Goal: Transaction & Acquisition: Purchase product/service

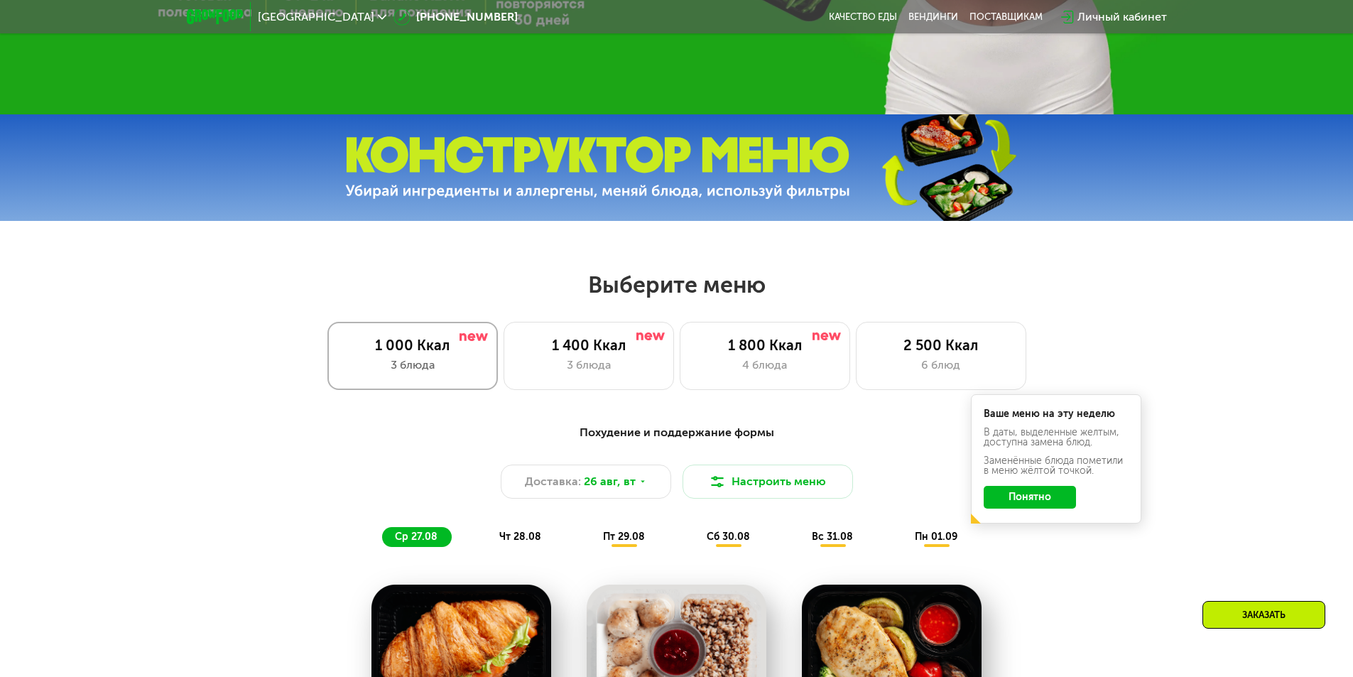
scroll to position [568, 0]
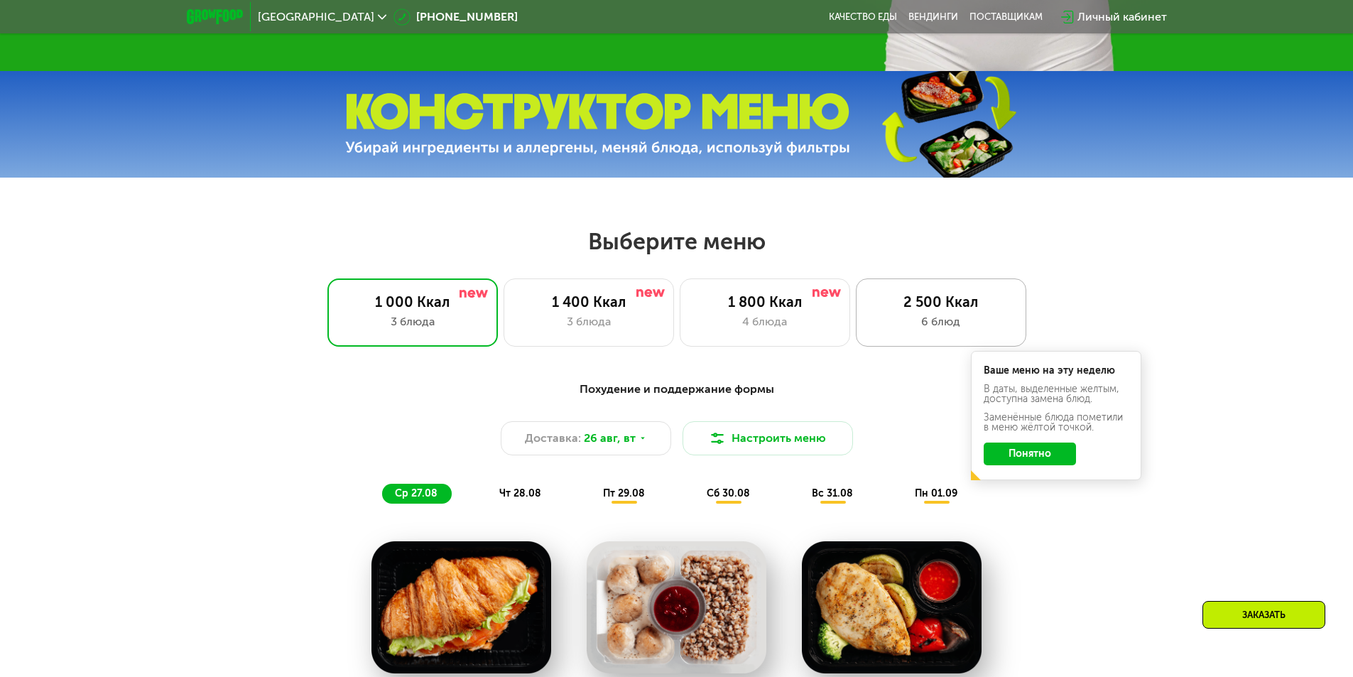
click at [947, 330] on div "6 блюд" at bounding box center [941, 321] width 141 height 17
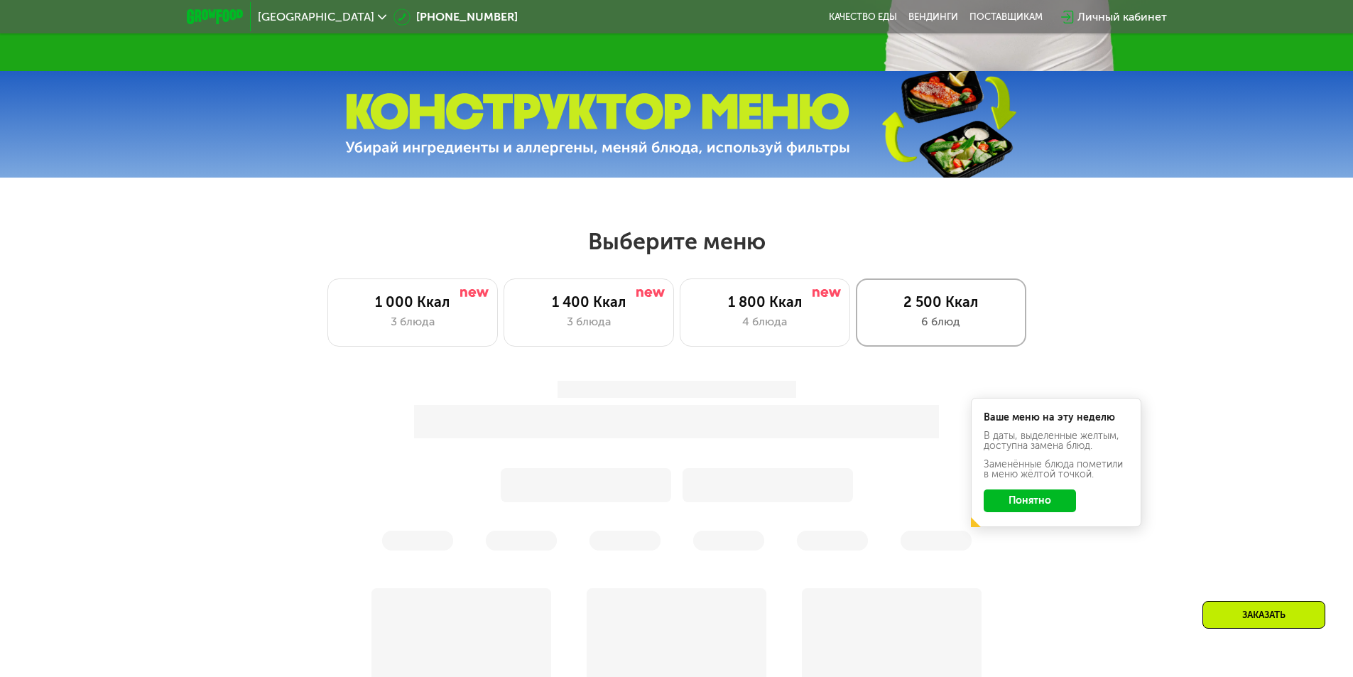
scroll to position [0, 0]
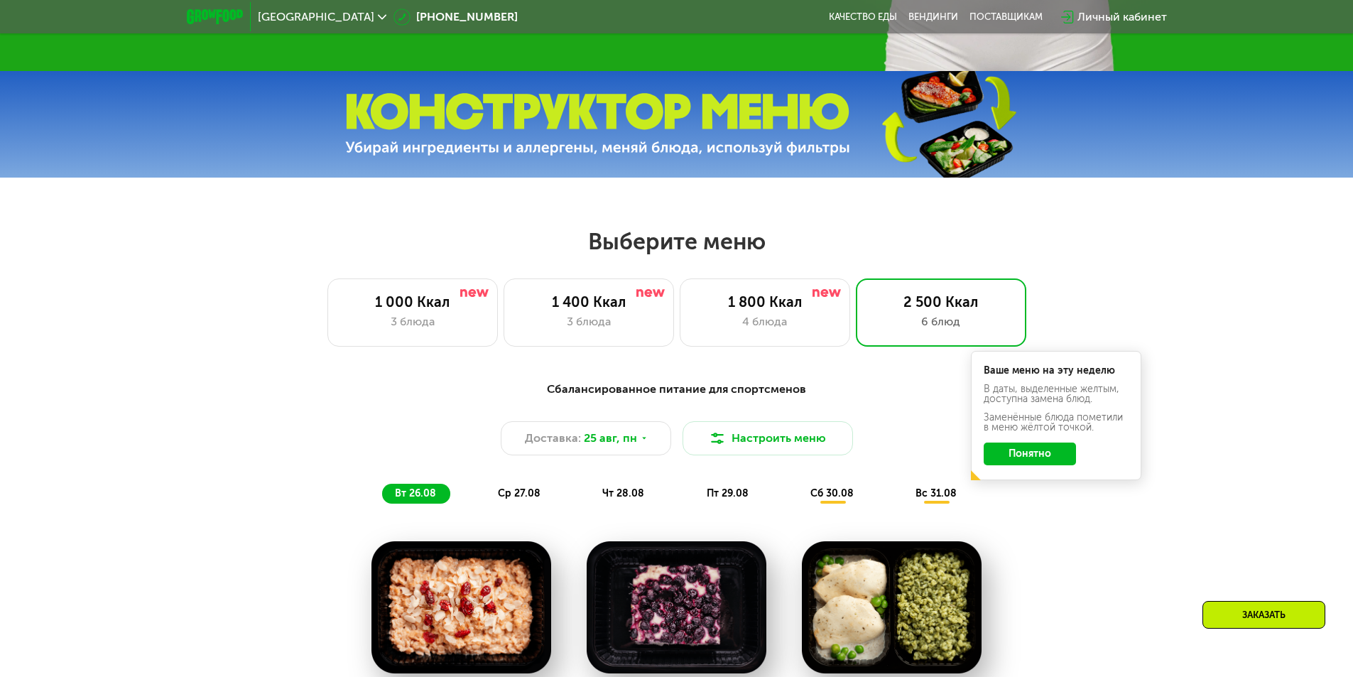
click at [1057, 457] on button "Понятно" at bounding box center [1030, 453] width 92 height 23
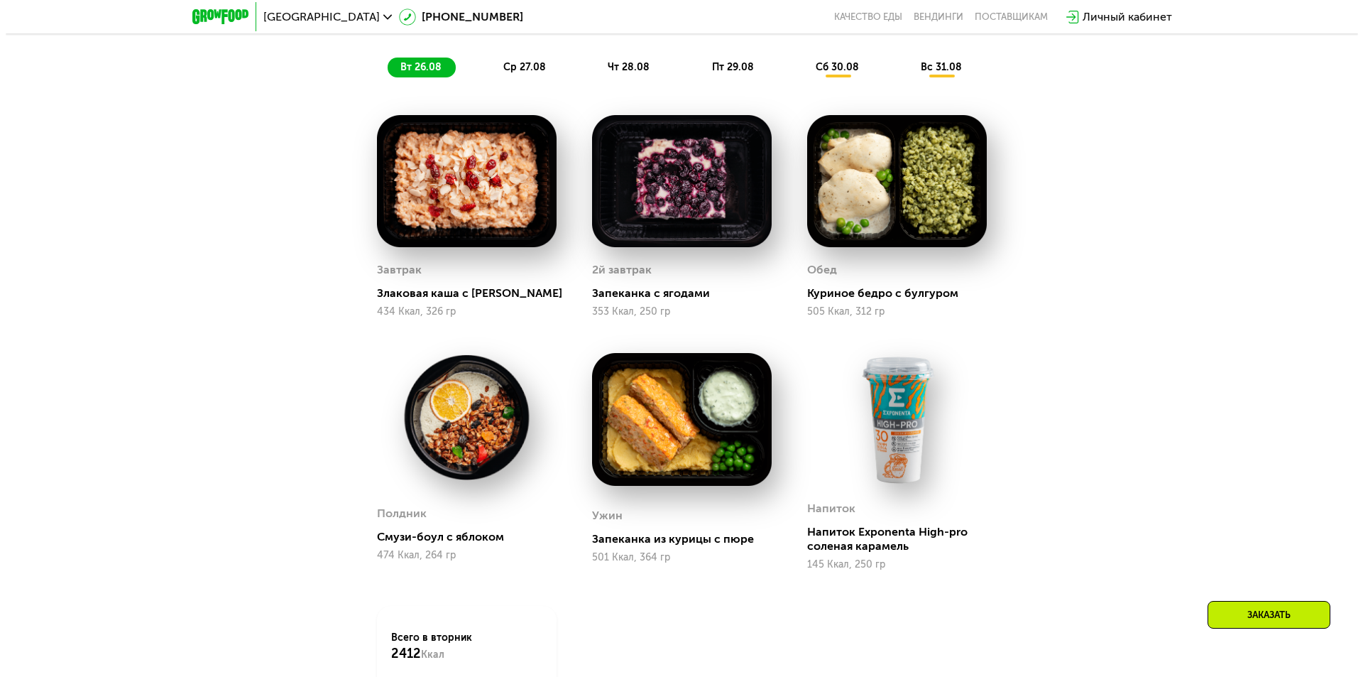
scroll to position [923, 0]
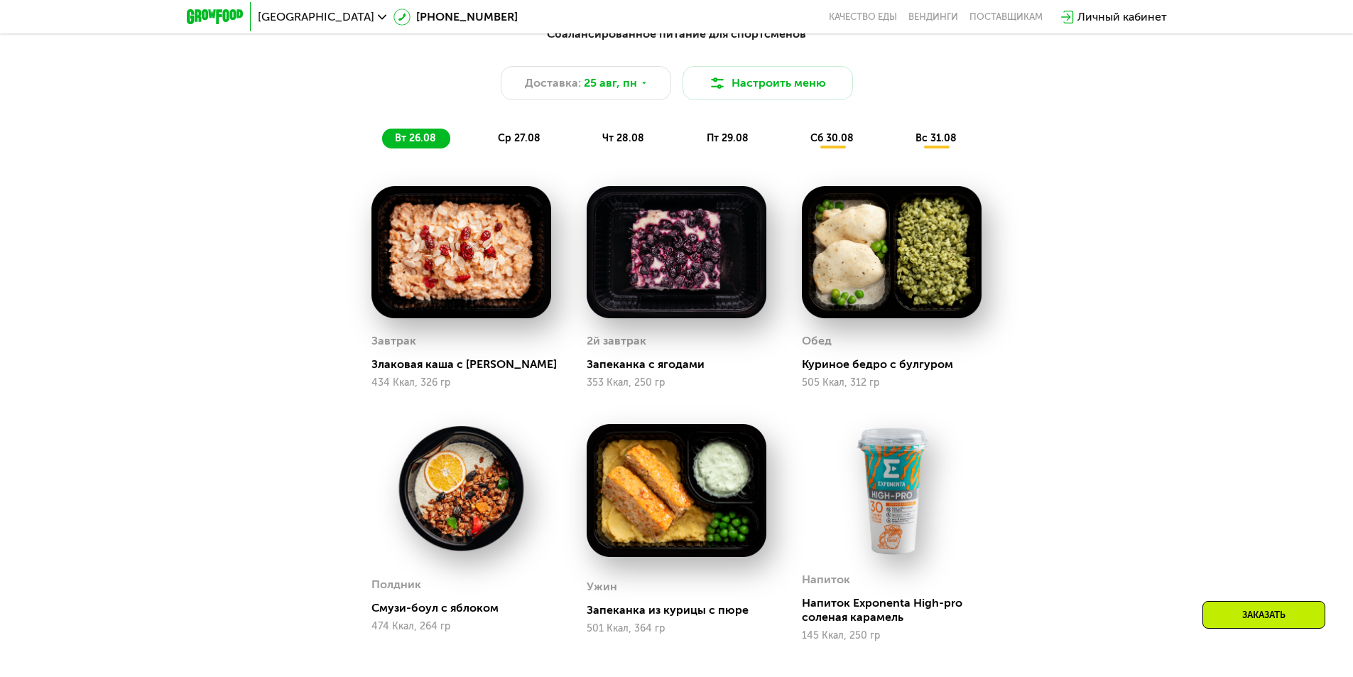
click at [719, 109] on div "Сбалансированное питание для спортсменов Доставка: [DATE] Настроить меню вт 26.…" at bounding box center [676, 87] width 841 height 123
click at [731, 81] on button "Настроить меню" at bounding box center [767, 83] width 170 height 34
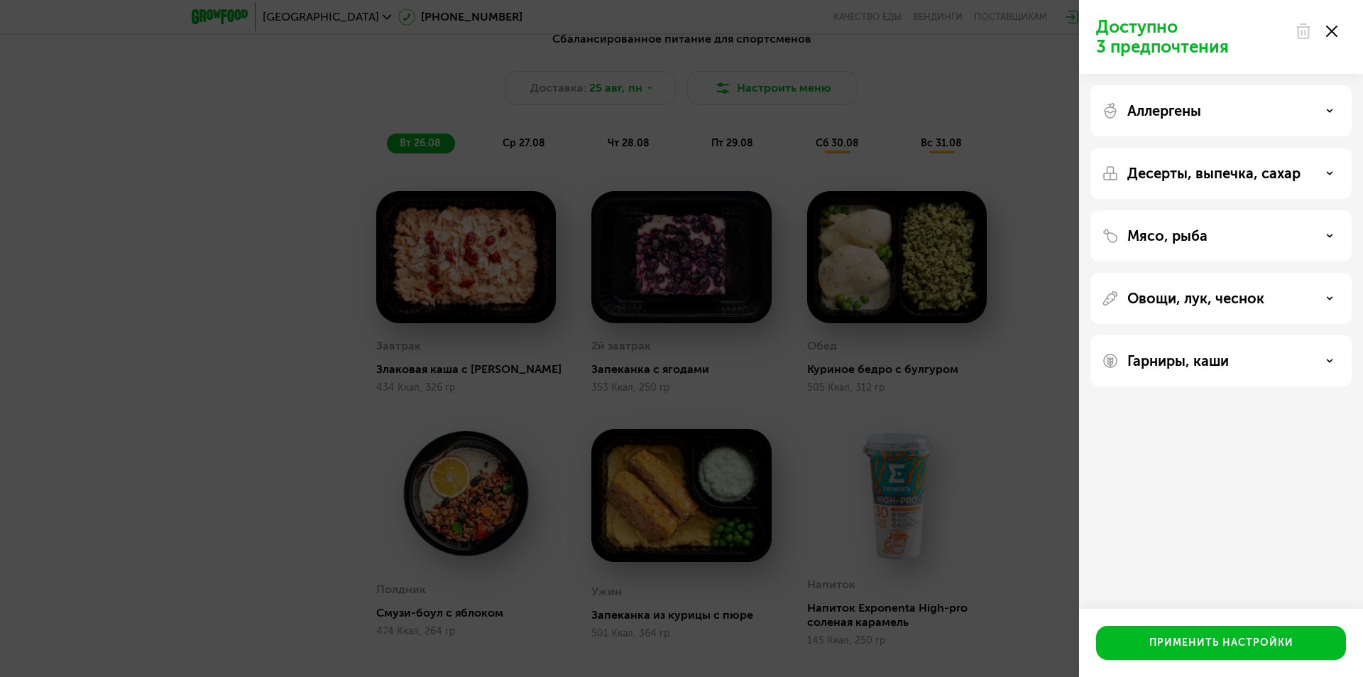
click at [1136, 103] on p "Аллергены" at bounding box center [1165, 110] width 74 height 17
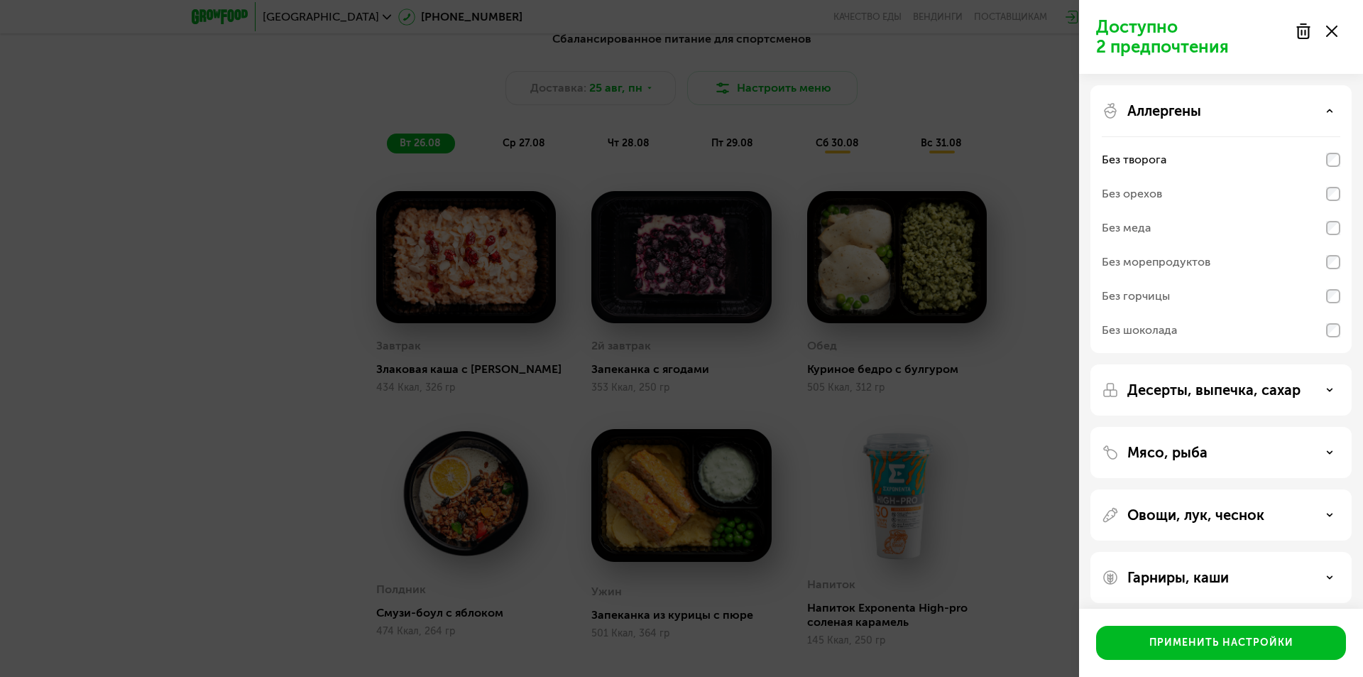
click at [1224, 386] on p "Десерты, выпечка, сахар" at bounding box center [1214, 389] width 173 height 17
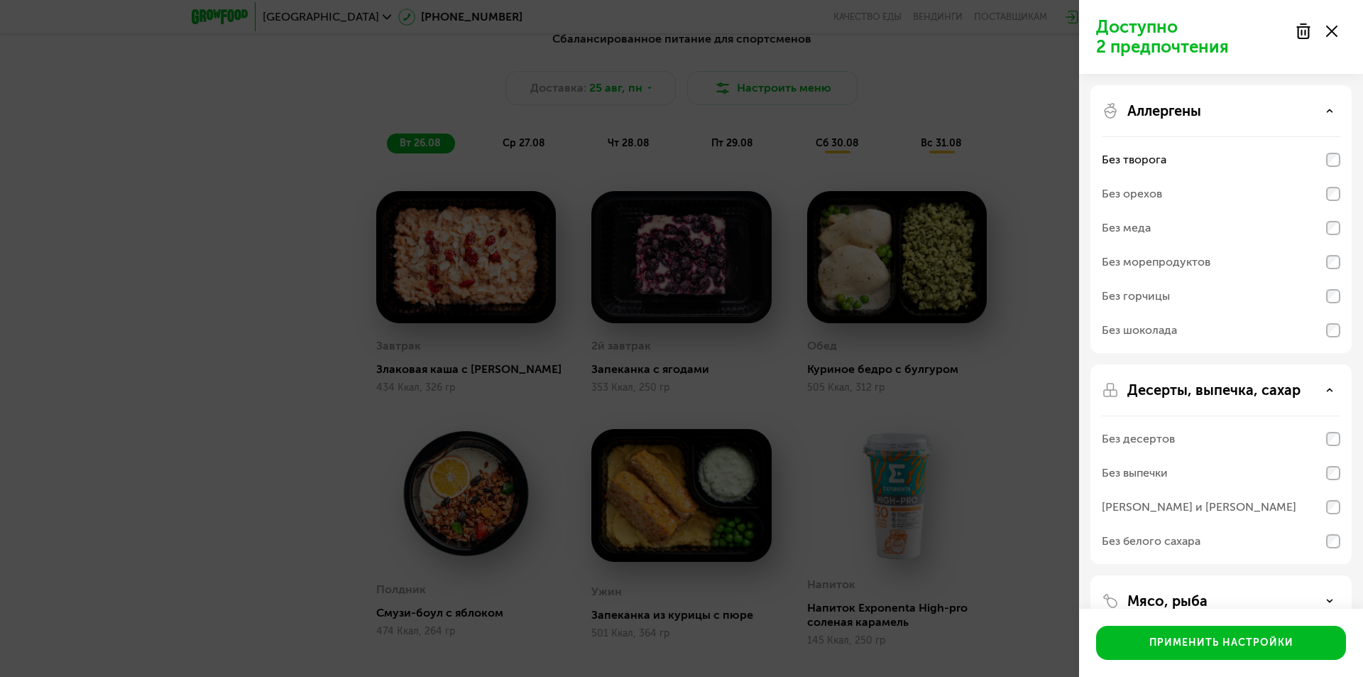
click at [1224, 386] on p "Десерты, выпечка, сахар" at bounding box center [1214, 389] width 173 height 17
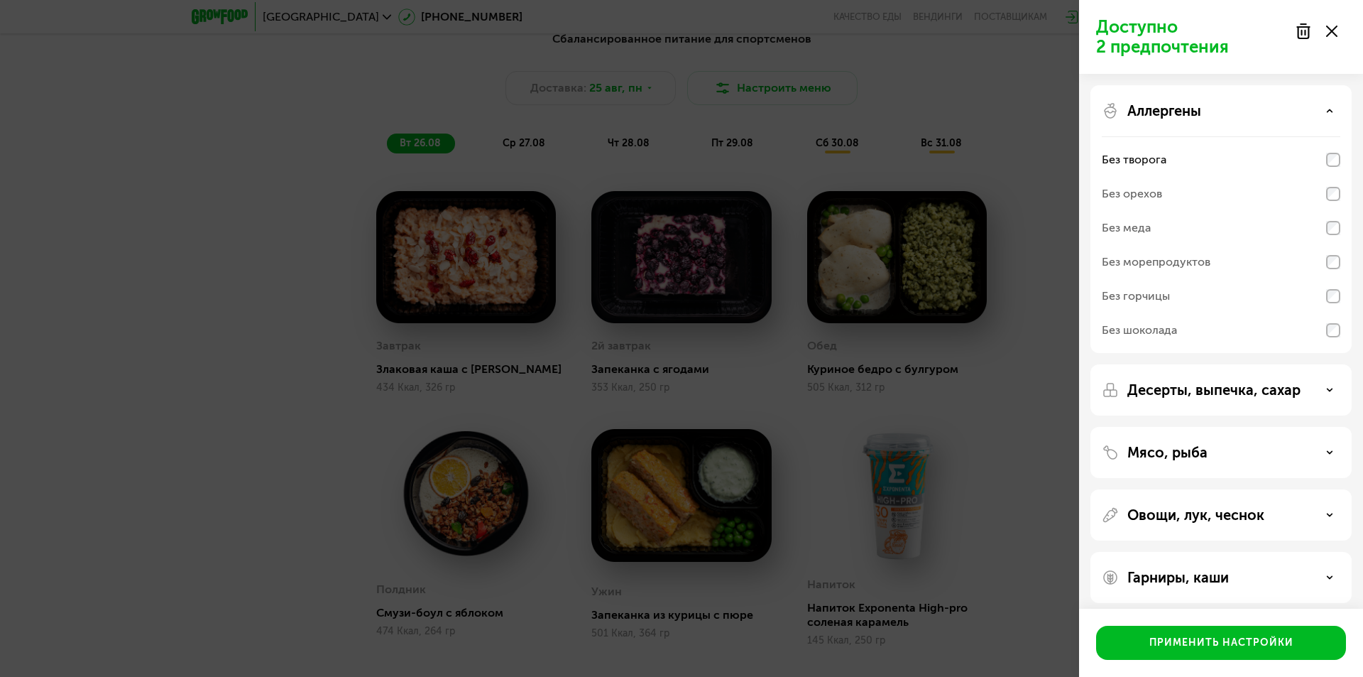
click at [1207, 457] on div "Мясо, рыба" at bounding box center [1221, 452] width 239 height 17
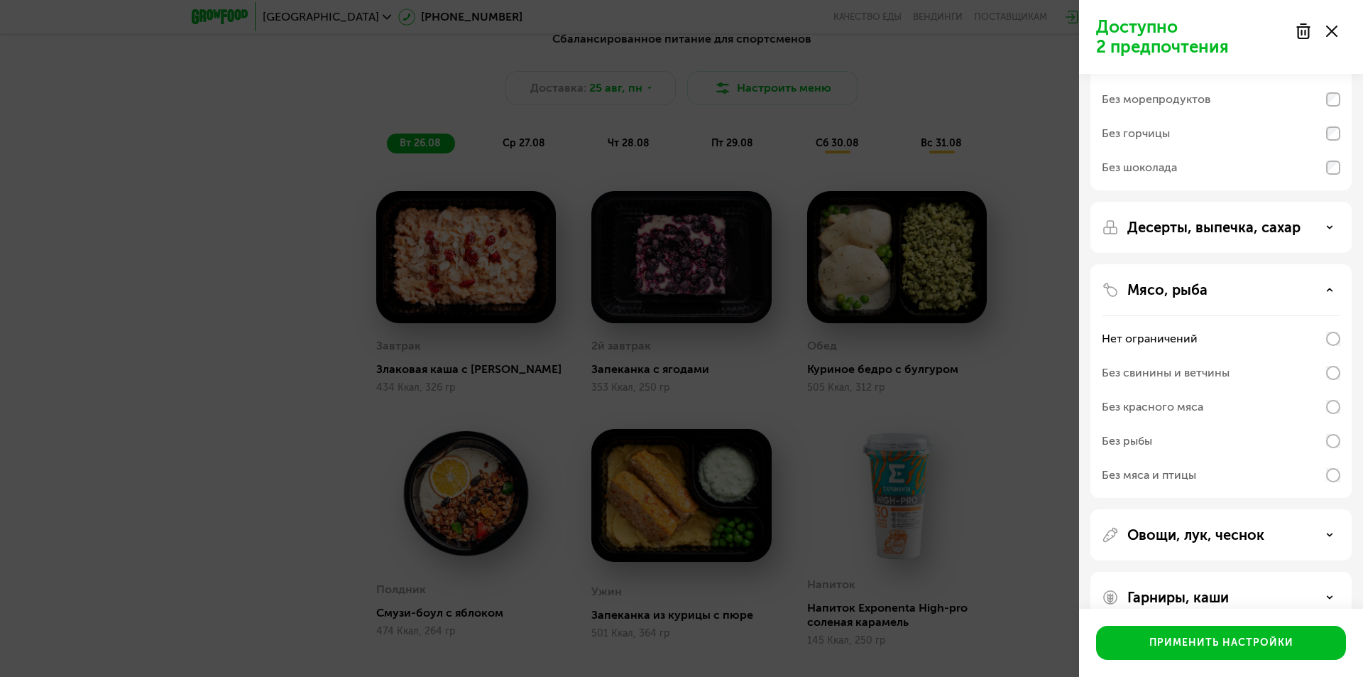
scroll to position [191, 0]
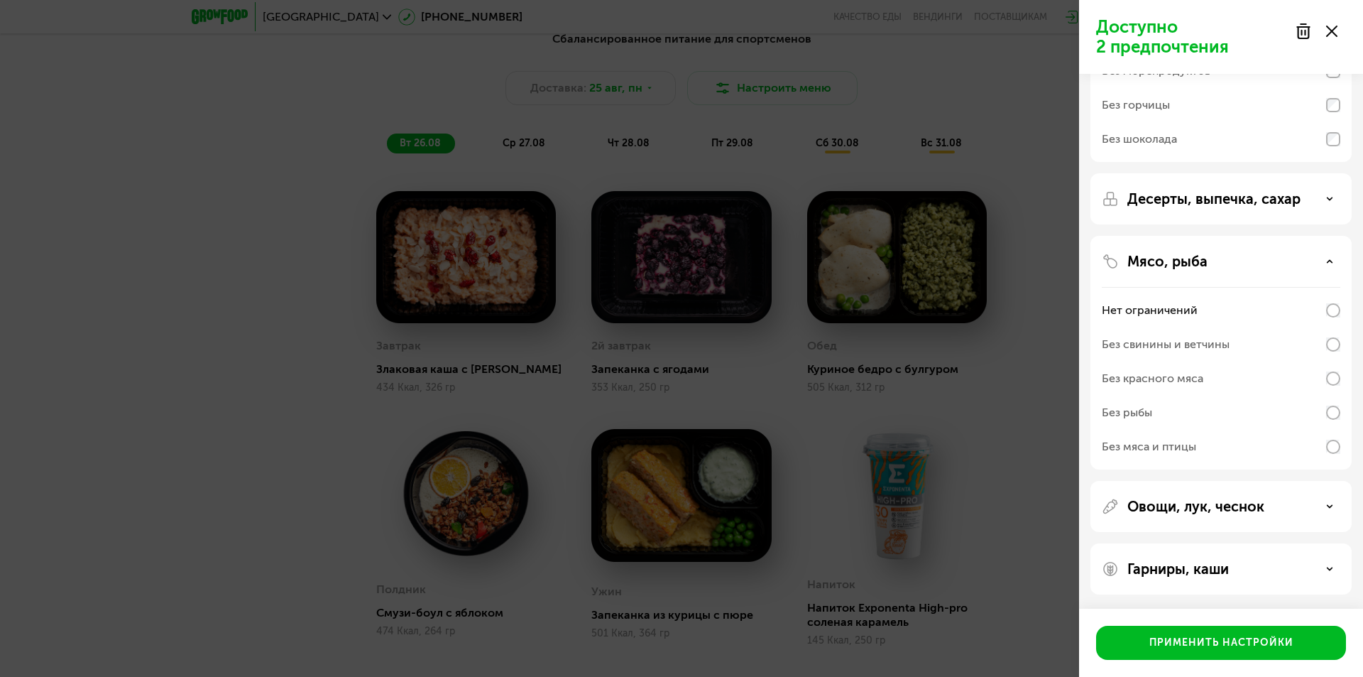
click at [1216, 543] on div "Овощи, лук, чеснок" at bounding box center [1221, 568] width 261 height 51
click at [1243, 560] on div "Гарниры, каши" at bounding box center [1221, 568] width 239 height 17
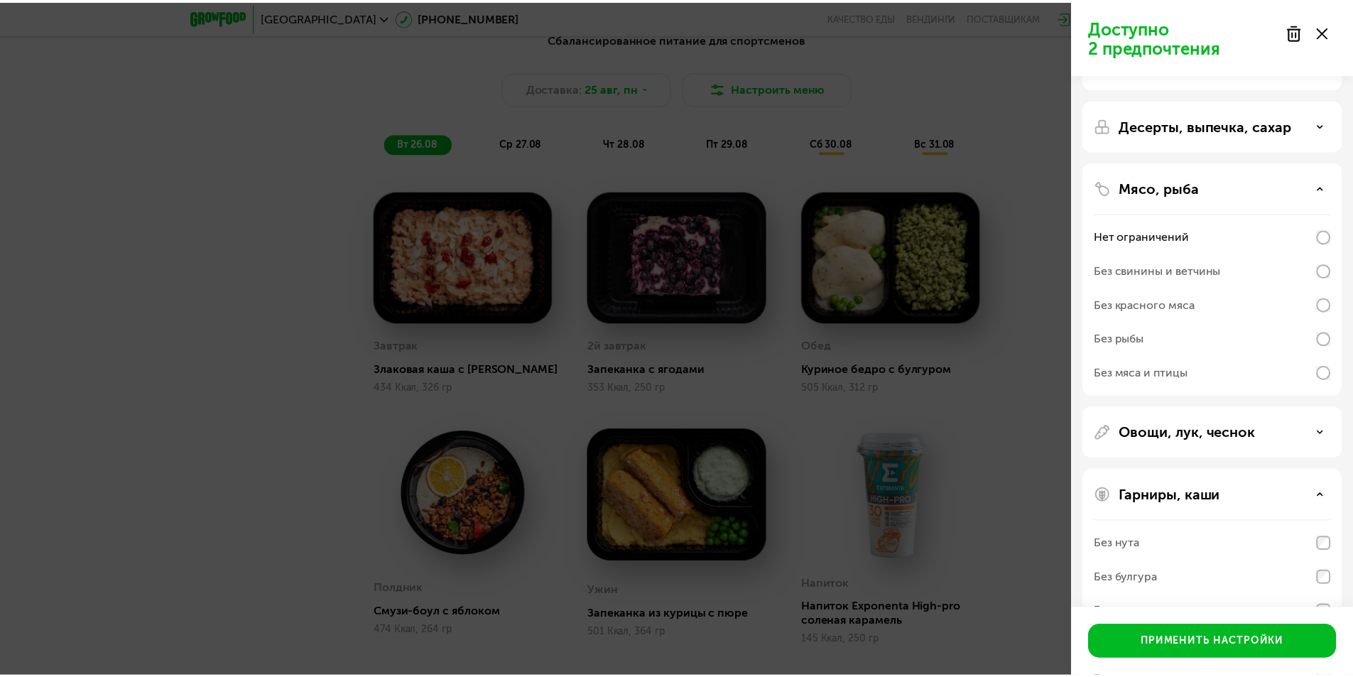
scroll to position [374, 0]
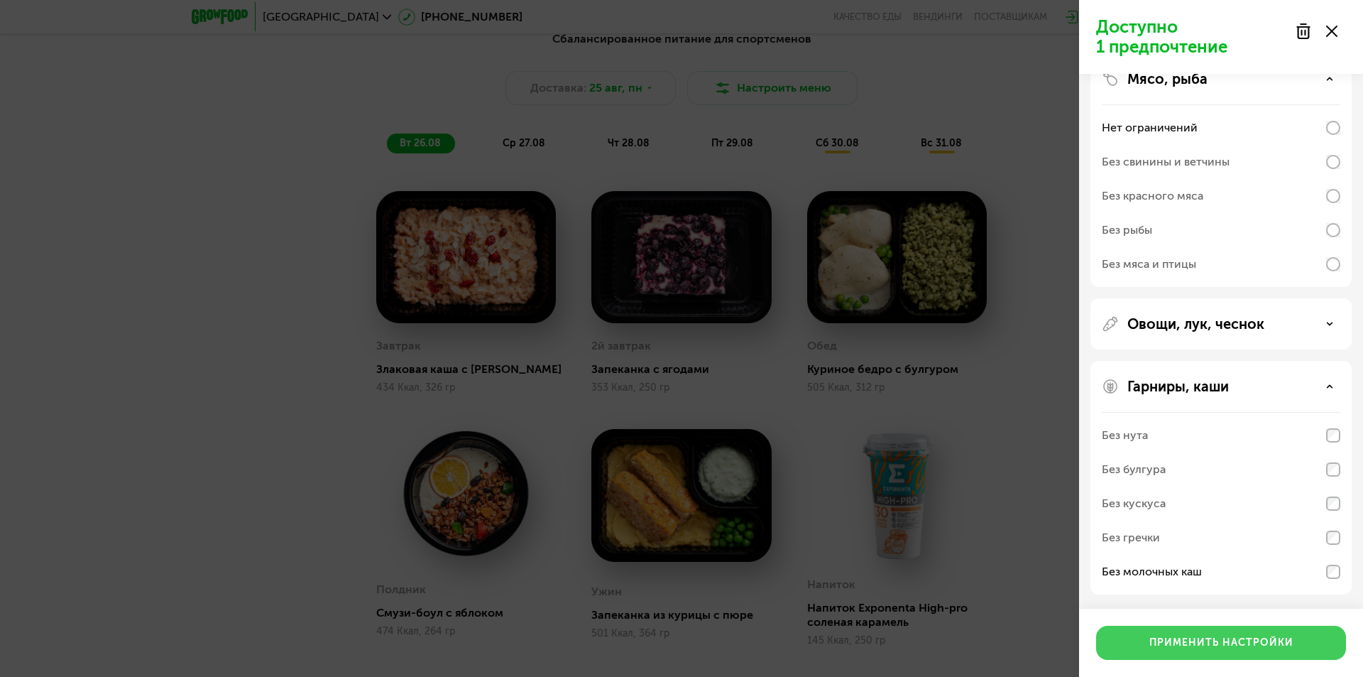
click at [1211, 640] on div "Применить настройки" at bounding box center [1222, 643] width 144 height 14
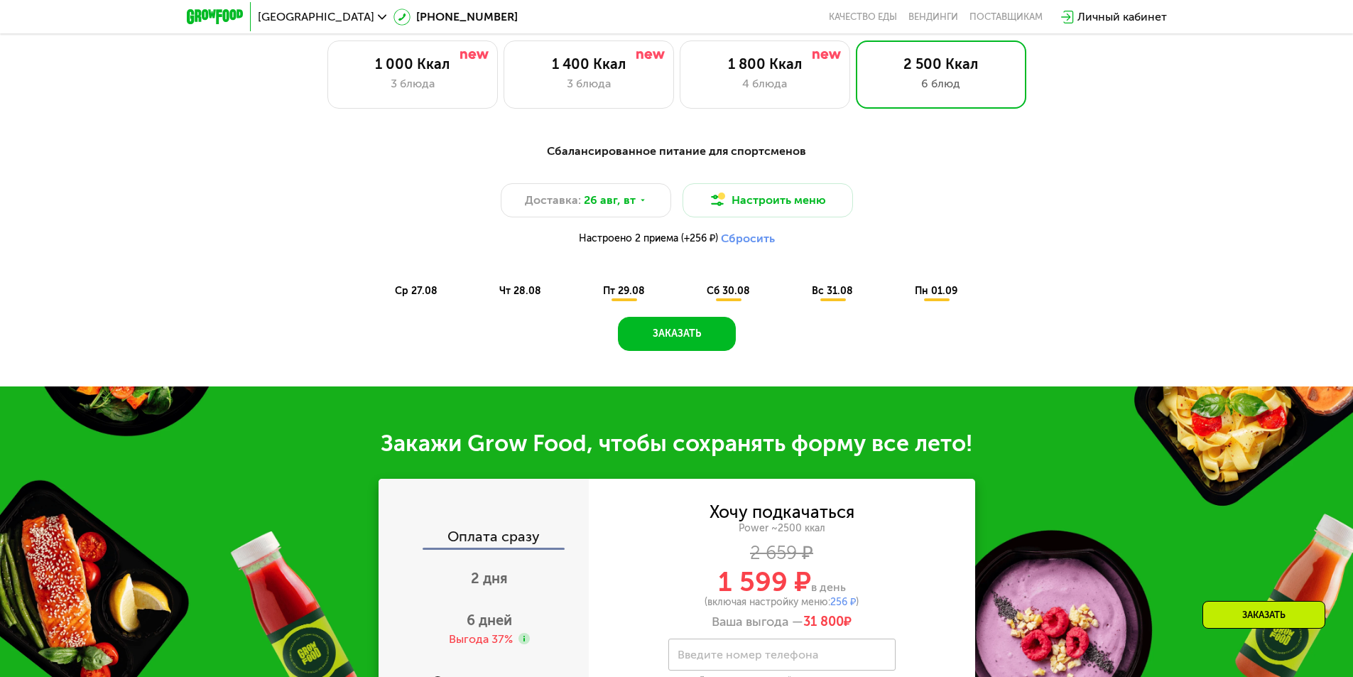
scroll to position [781, 0]
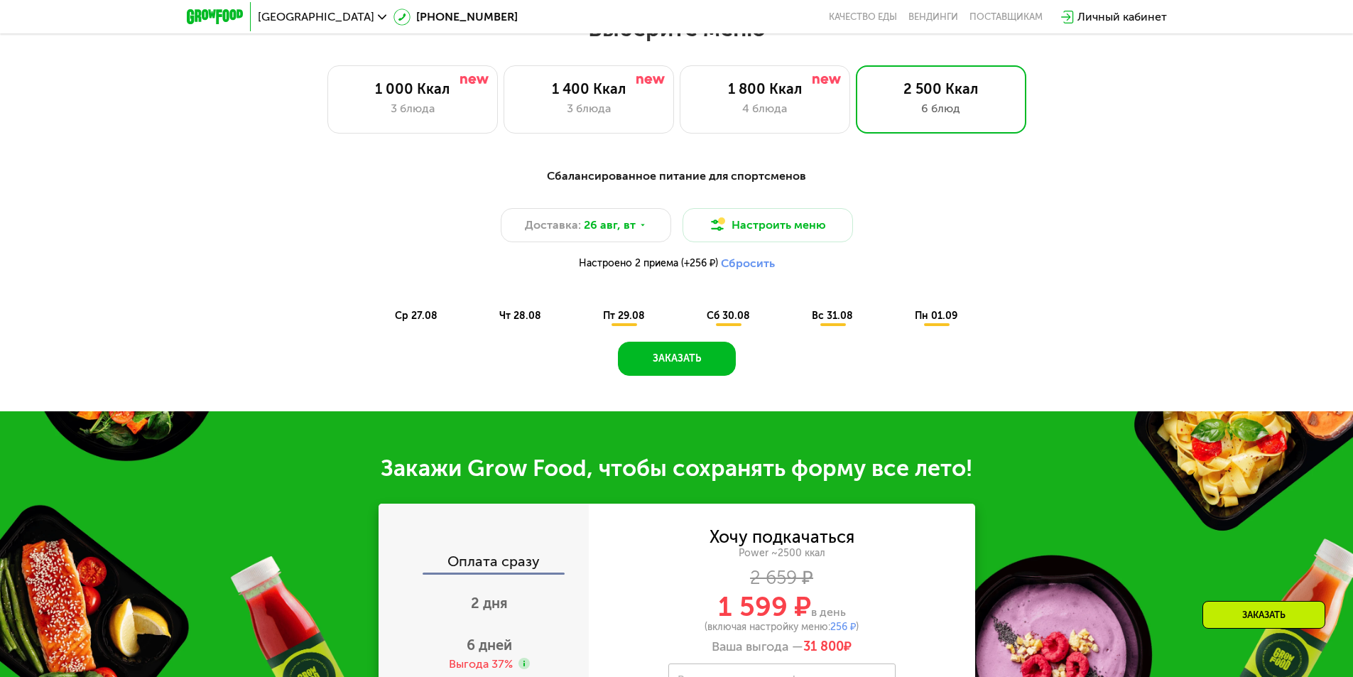
click at [623, 322] on span "пт 29.08" at bounding box center [624, 316] width 42 height 12
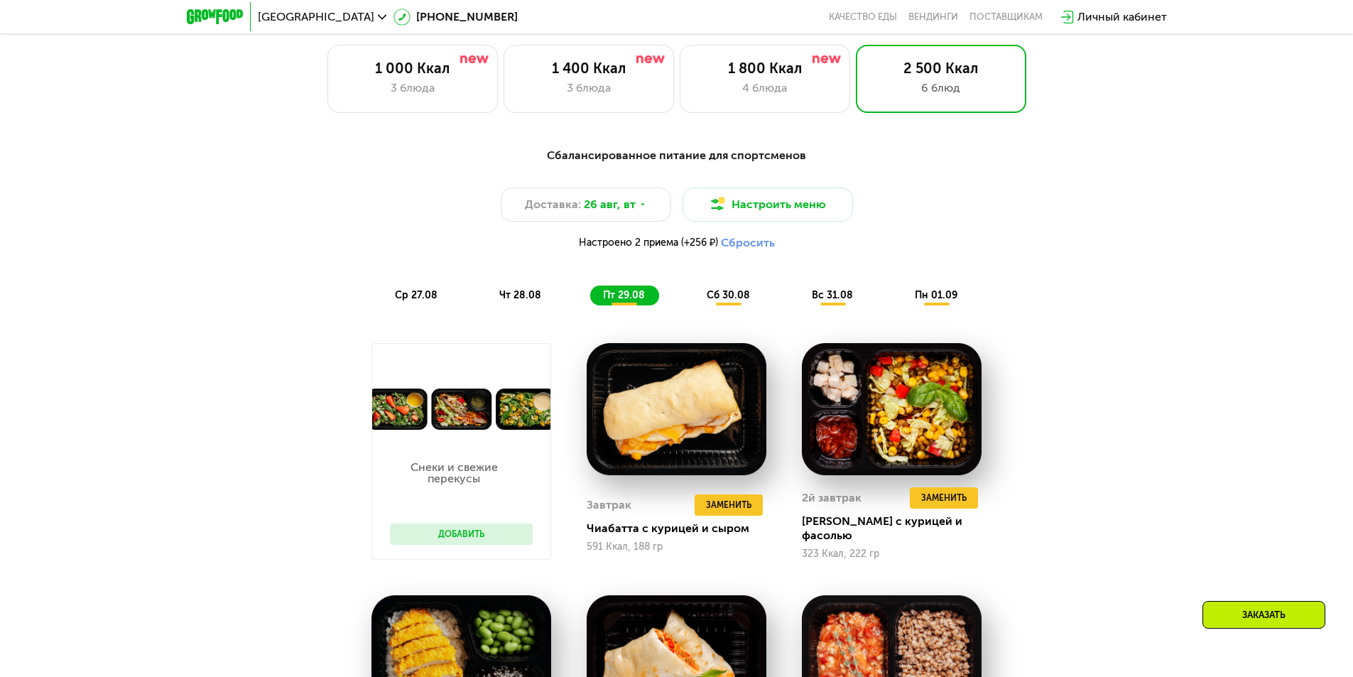
scroll to position [639, 0]
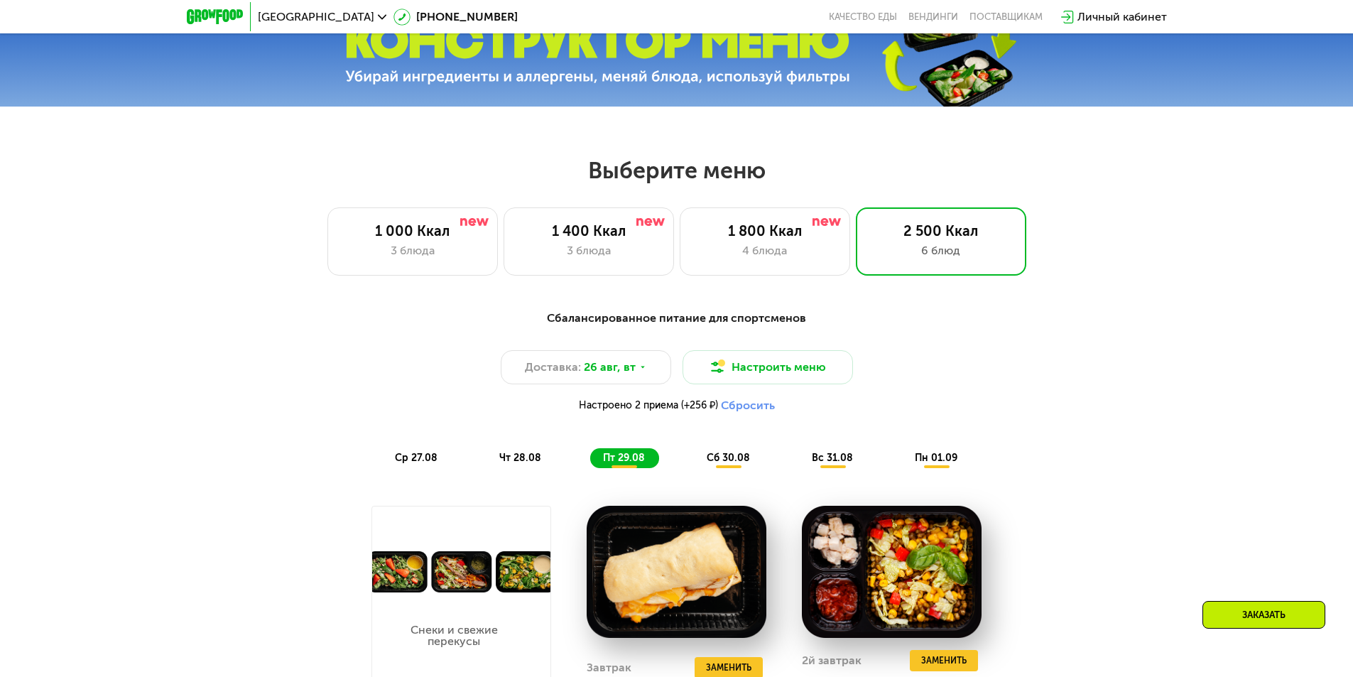
click at [226, 13] on img at bounding box center [215, 16] width 56 height 15
click at [295, 18] on span "[GEOGRAPHIC_DATA]" at bounding box center [316, 16] width 116 height 11
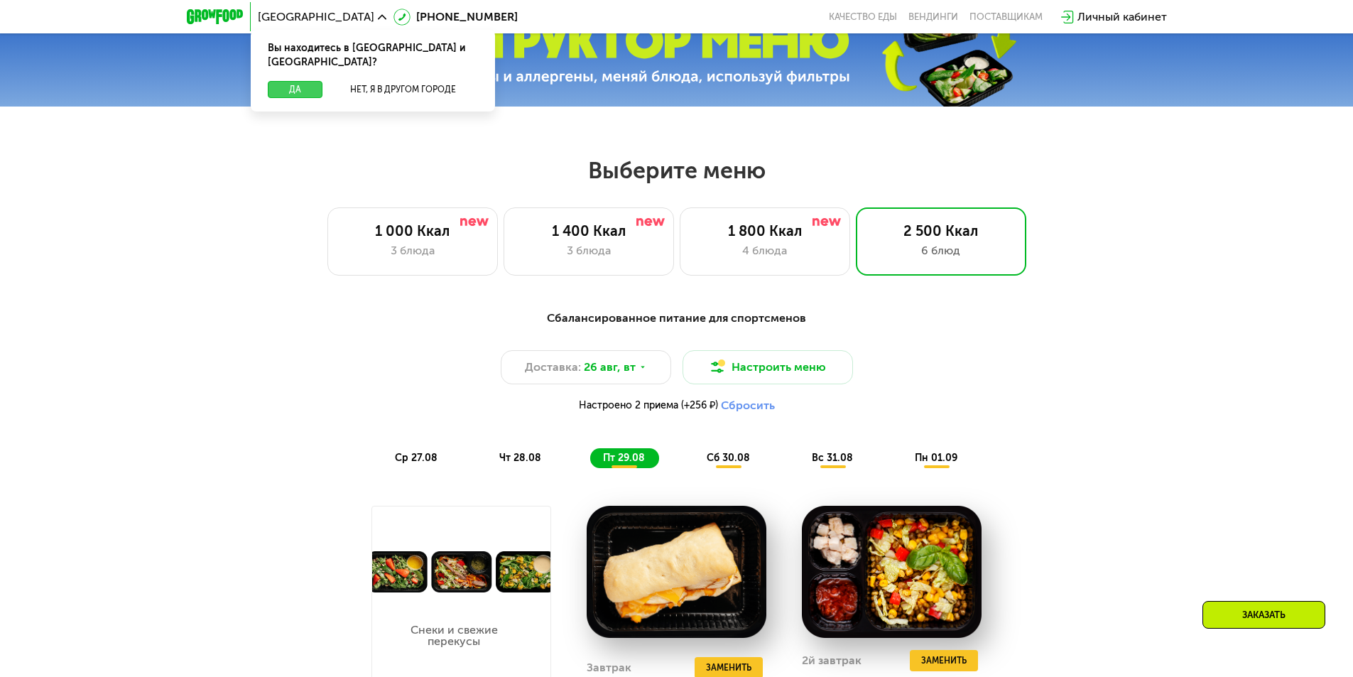
click at [309, 82] on button "Да" at bounding box center [295, 89] width 55 height 17
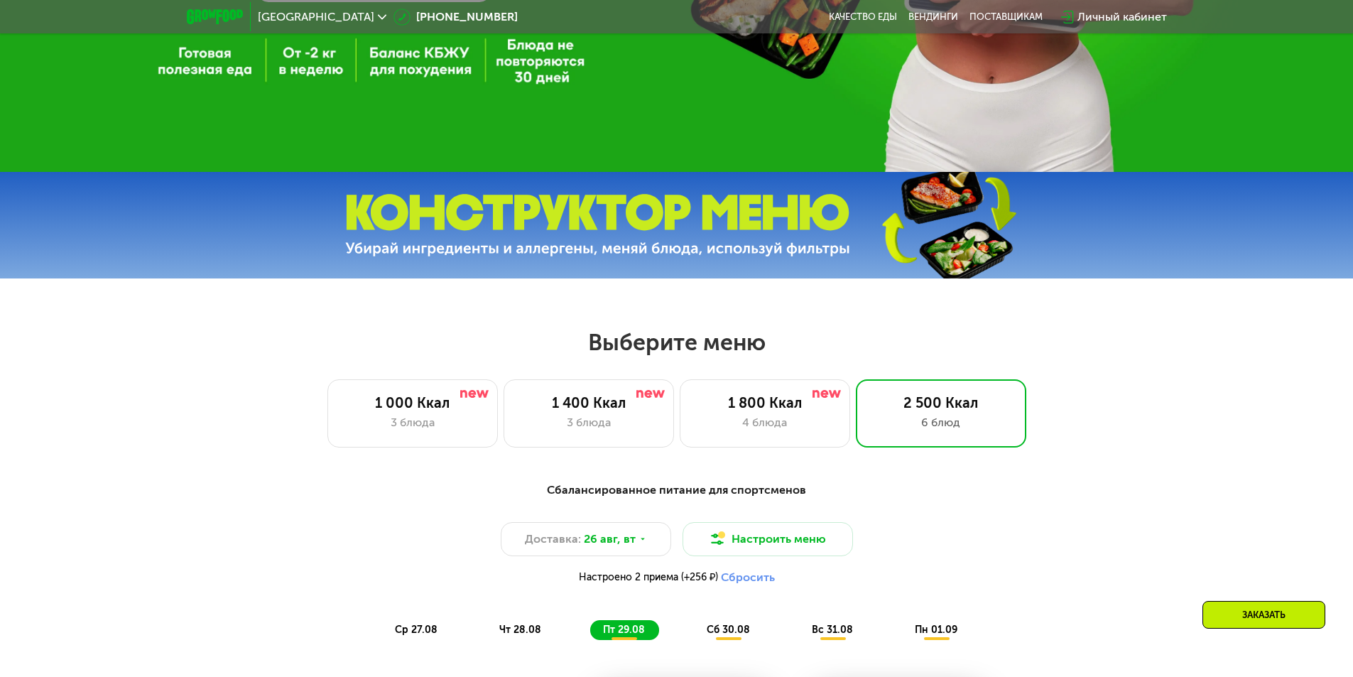
scroll to position [497, 0]
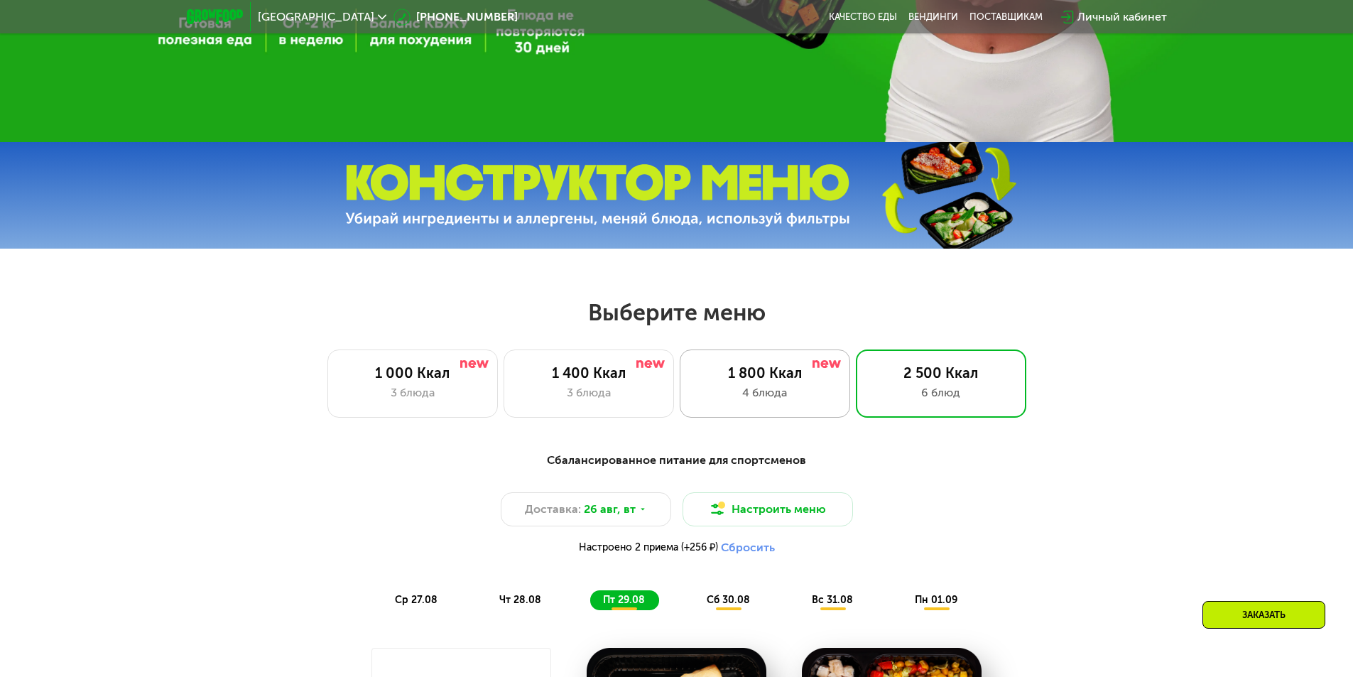
click at [819, 397] on div "4 блюда" at bounding box center [765, 392] width 141 height 17
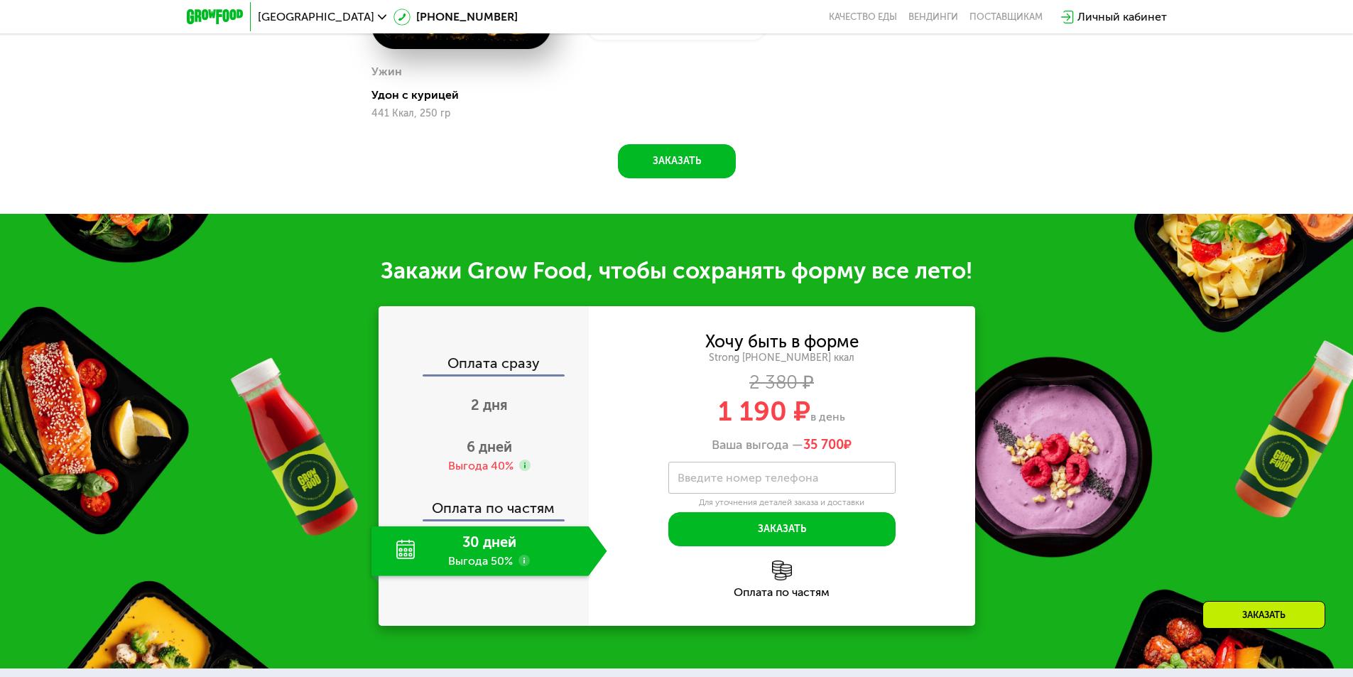
scroll to position [1562, 0]
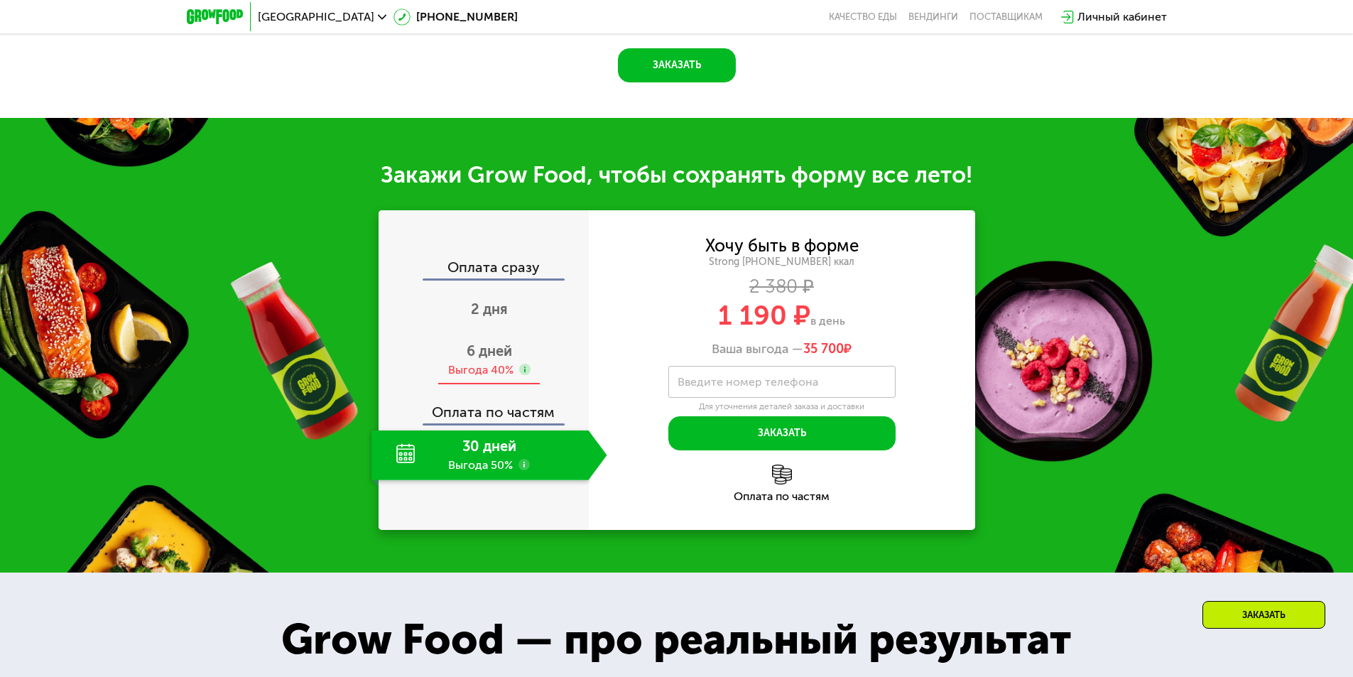
click at [486, 371] on div "Выгода 40%" at bounding box center [480, 370] width 65 height 16
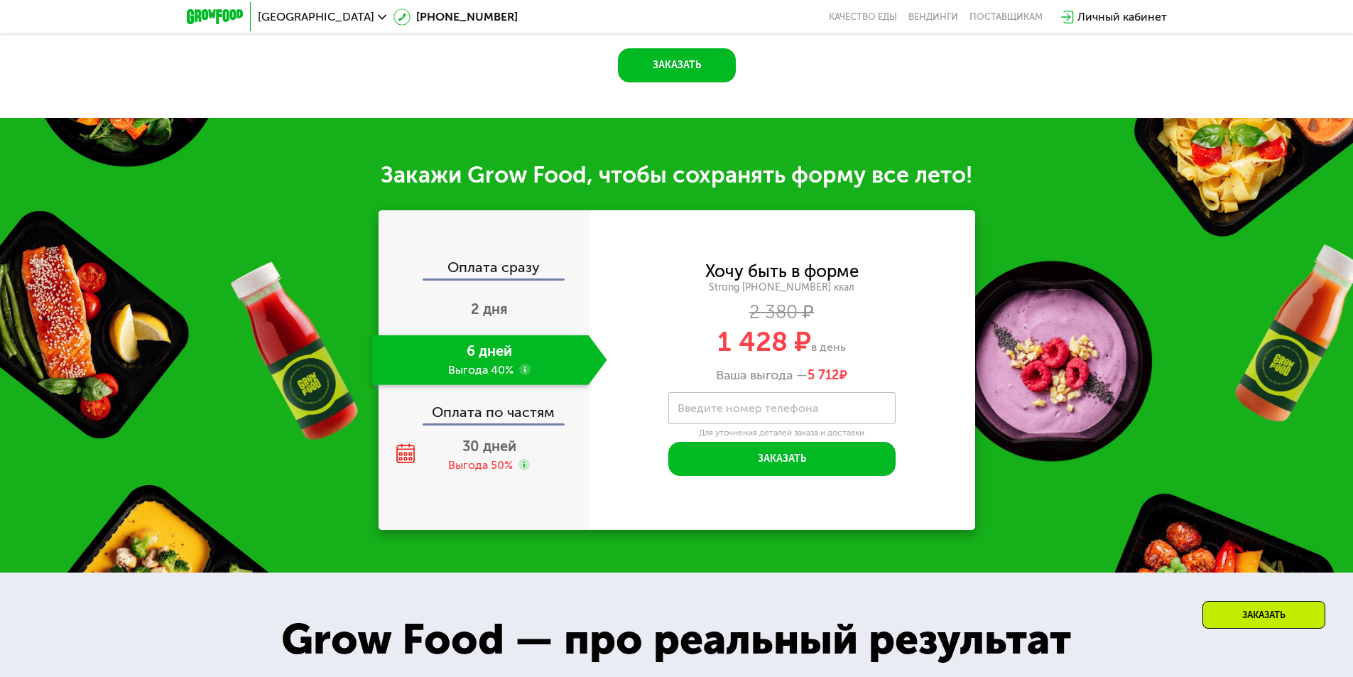
click at [485, 432] on div "Оплата сразу 2 дня 6 дней Выгода 40% Оплата по частям 30 дней Выгода 50%" at bounding box center [483, 370] width 210 height 220
click at [483, 460] on div "30 дней Выгода 50%" at bounding box center [489, 455] width 236 height 50
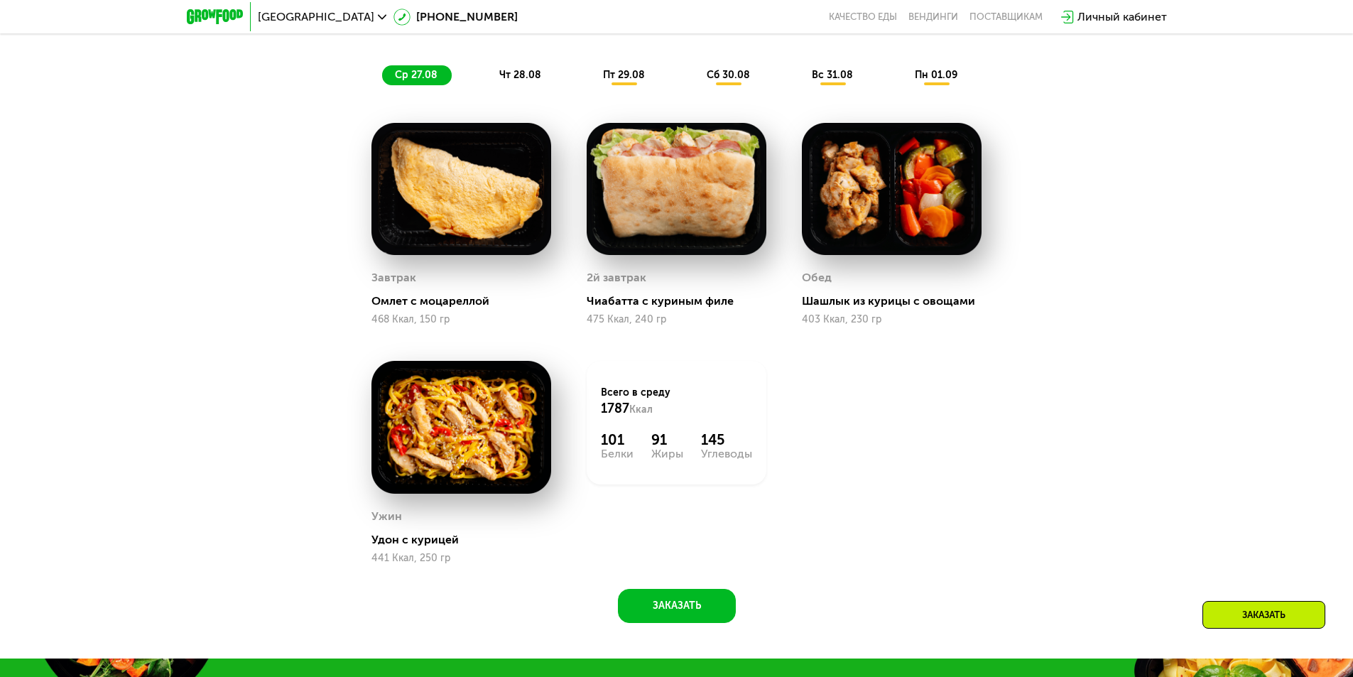
scroll to position [710, 0]
